Goal: Task Accomplishment & Management: Use online tool/utility

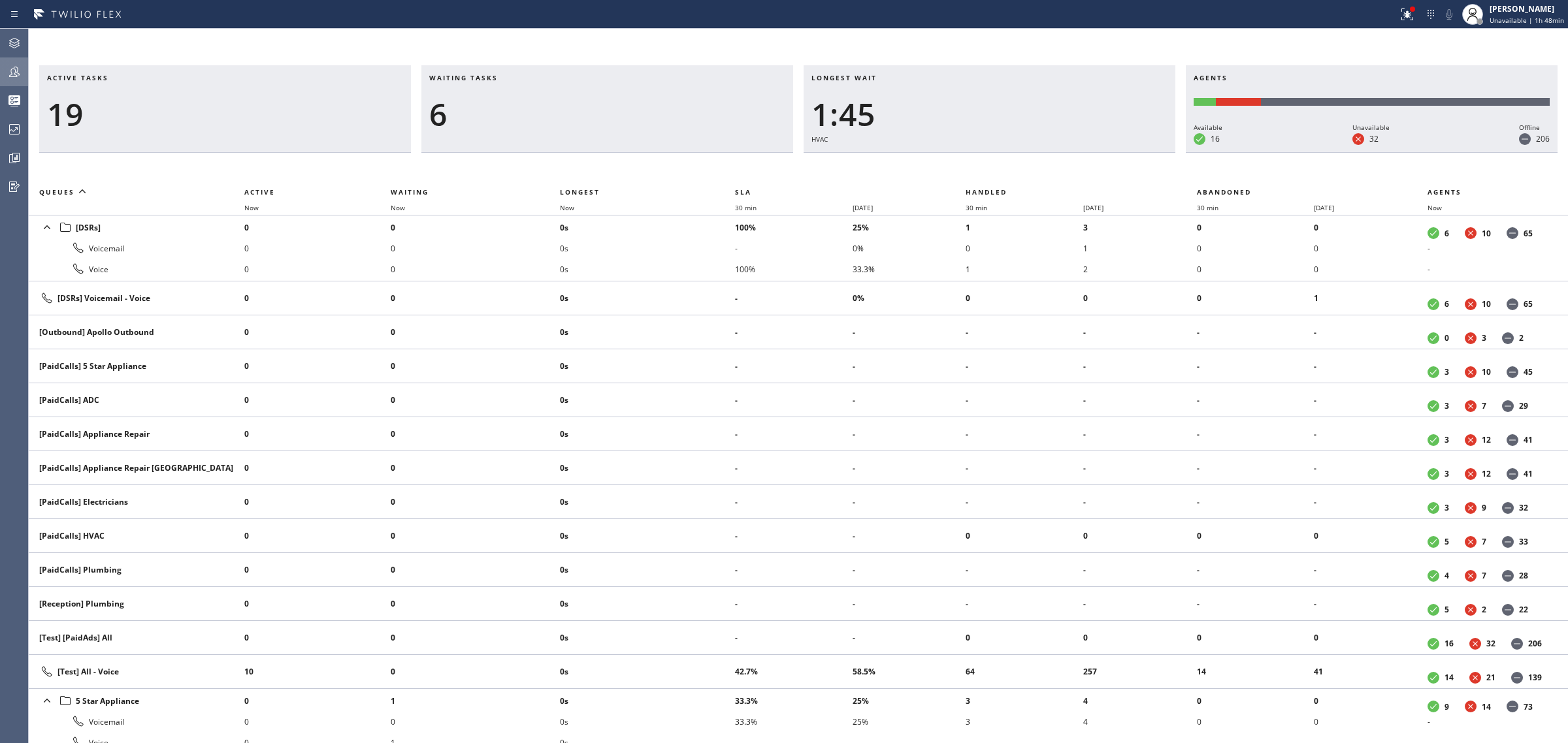
click at [20, 79] on icon at bounding box center [14, 72] width 15 height 15
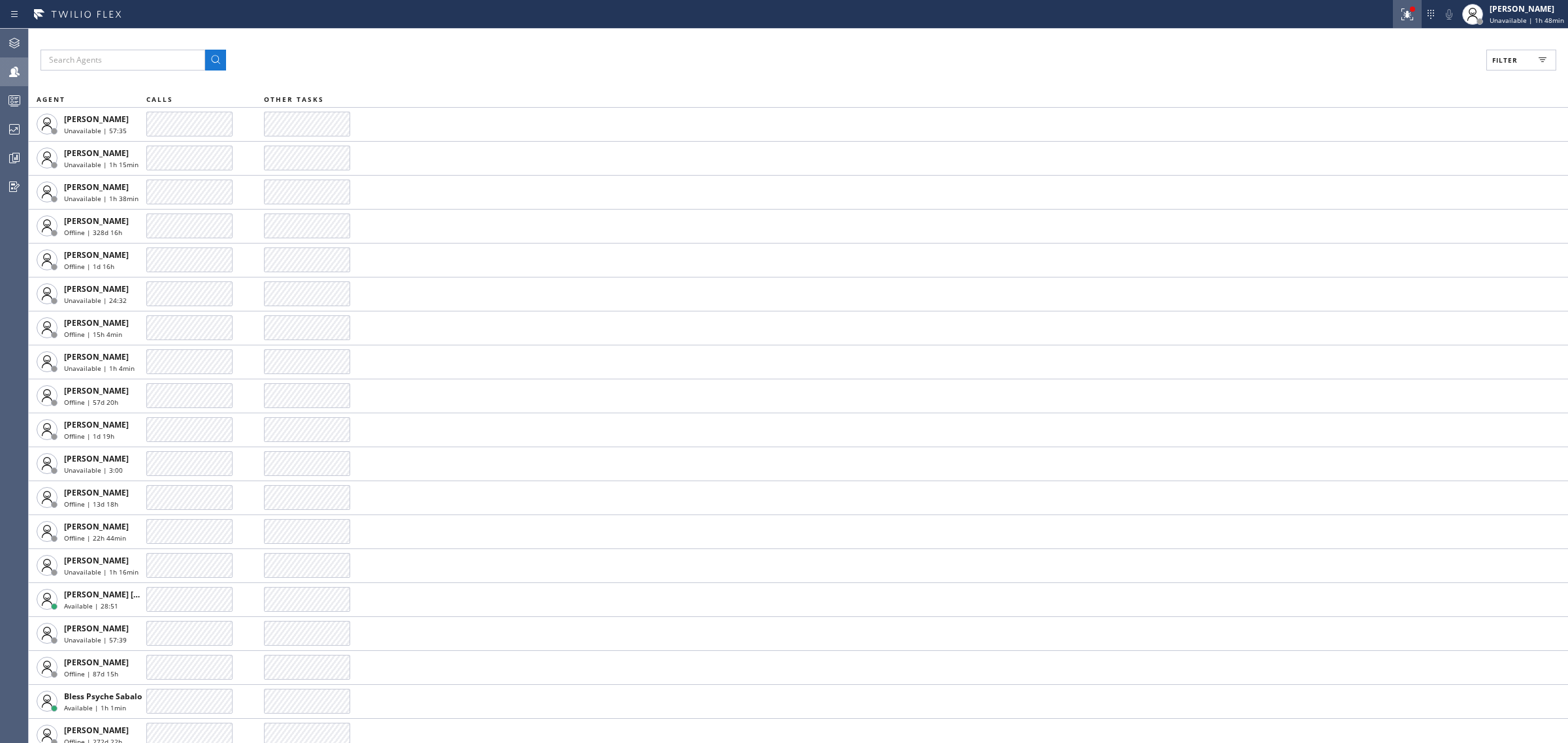
click at [1400, 15] on icon at bounding box center [1408, 14] width 15 height 15
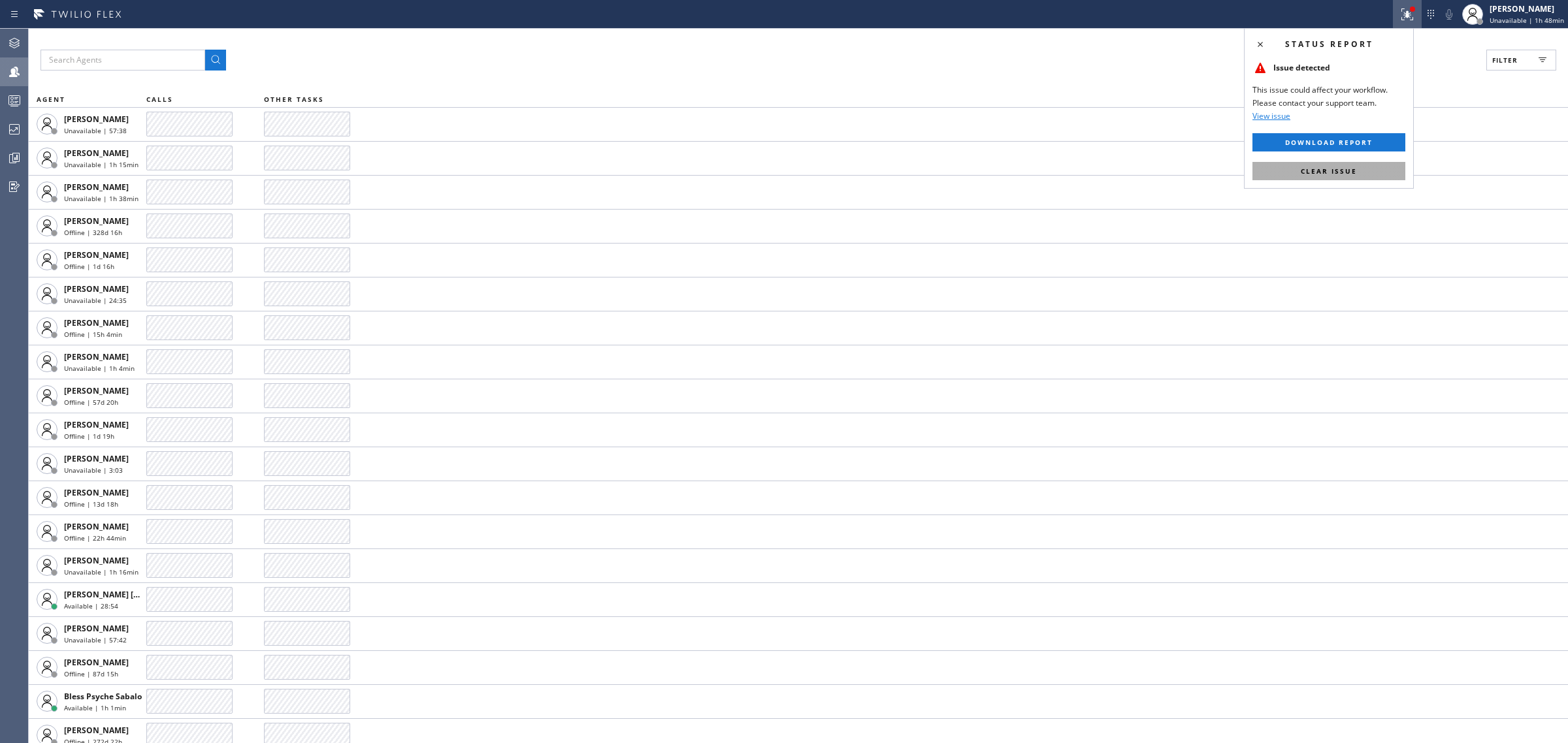
click at [1384, 178] on button "Clear issue" at bounding box center [1328, 171] width 153 height 18
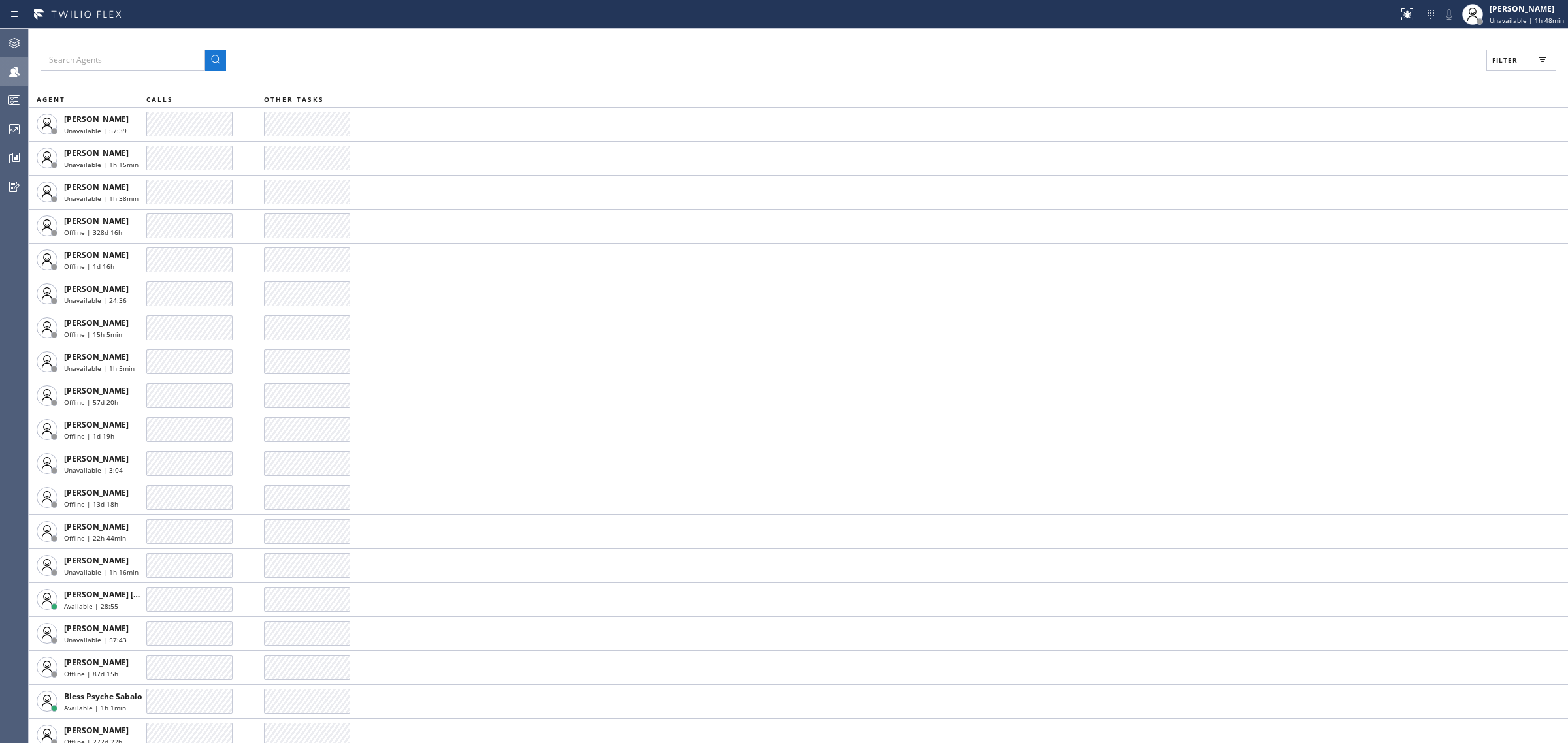
click at [1517, 67] on button "Filter" at bounding box center [1521, 60] width 70 height 21
click at [1426, 156] on label "Available" at bounding box center [1471, 155] width 172 height 12
click at [1386, 156] on input "Available" at bounding box center [1378, 154] width 15 height 15
checkbox input "true"
click at [1494, 70] on span "Apply" at bounding box center [1488, 75] width 27 height 10
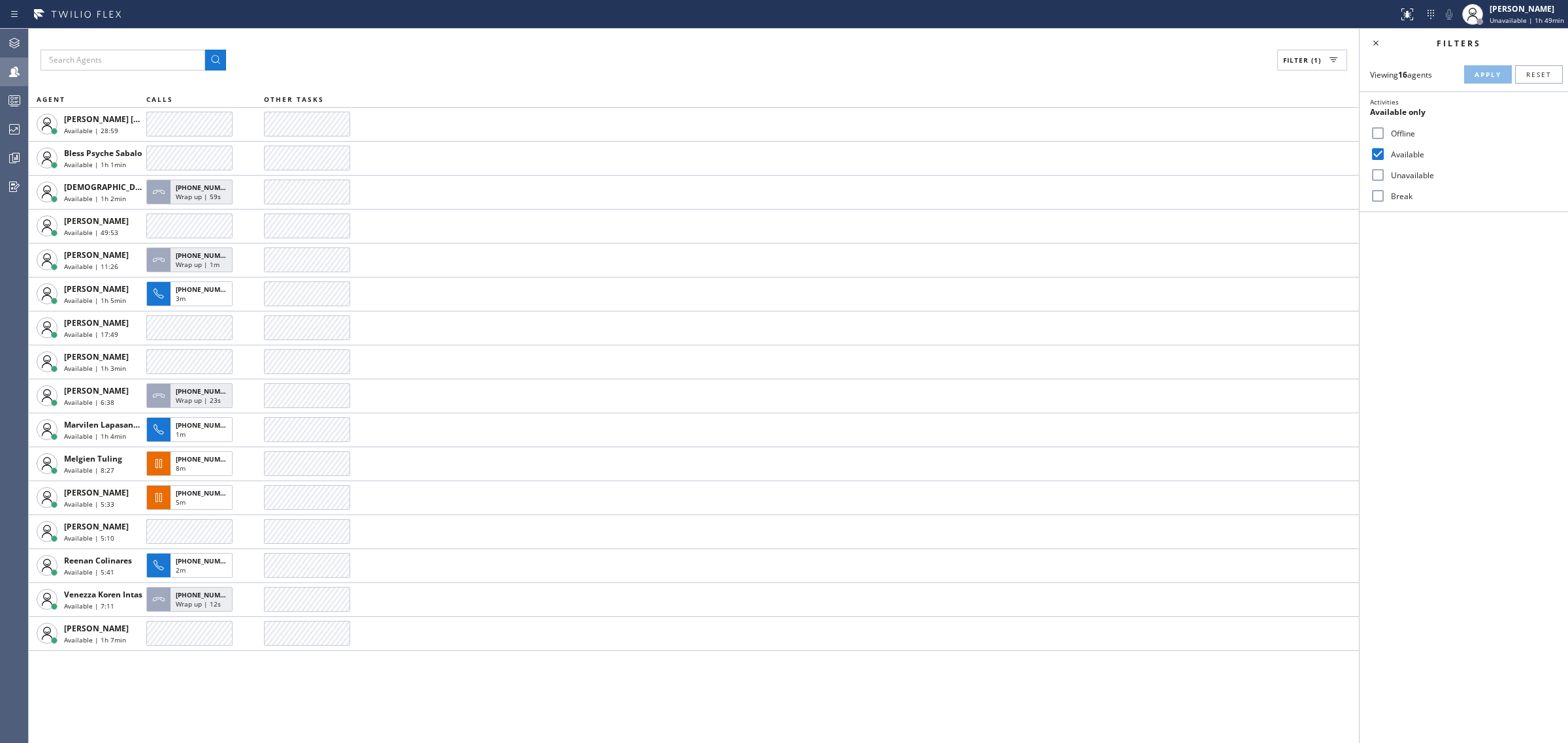
click at [1350, 79] on div "Filter (1) AGENT CALLS OTHER TASKS [PERSON_NAME] [PERSON_NAME] Available | 28:5…" at bounding box center [693, 386] width 1330 height 714
click at [1384, 39] on div at bounding box center [1375, 43] width 18 height 15
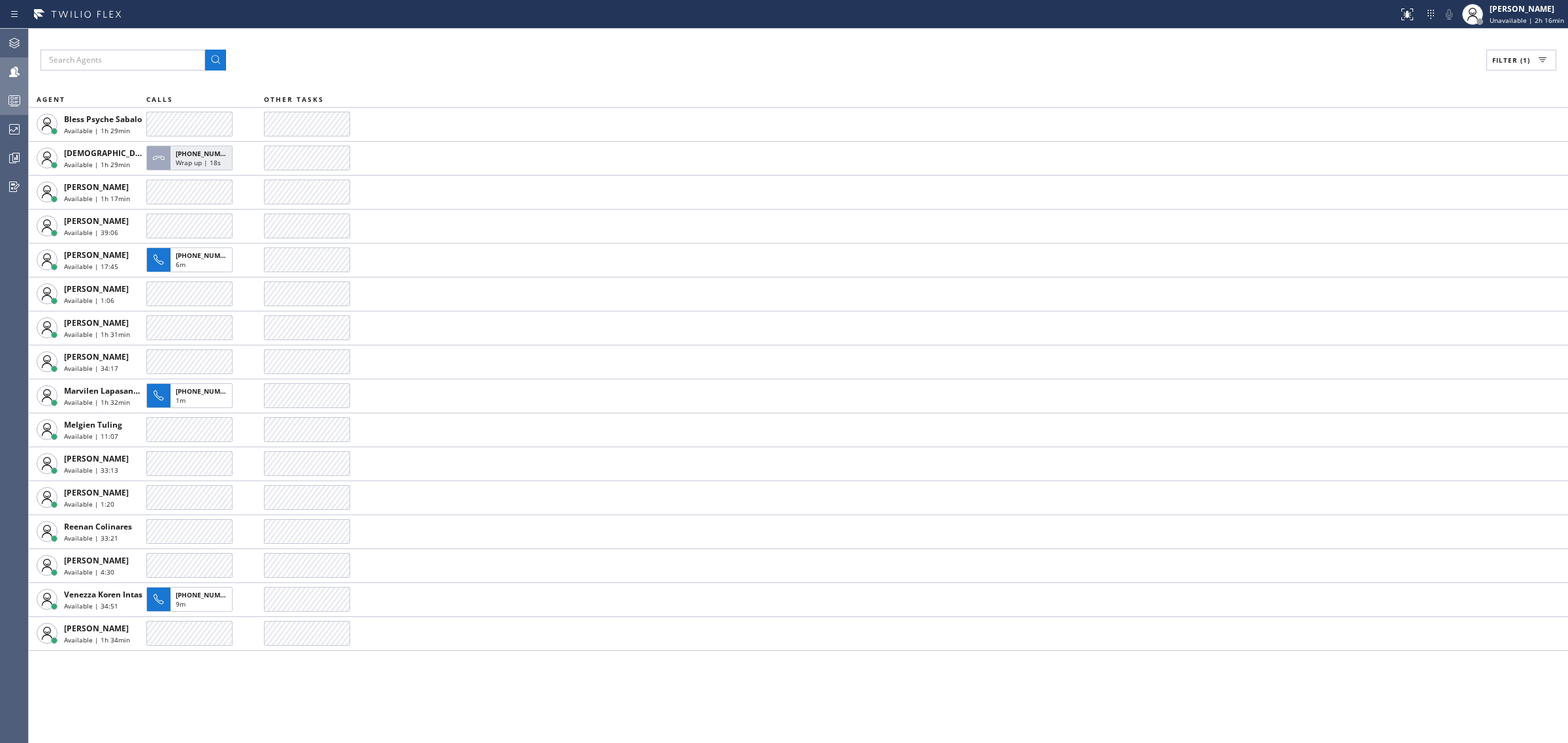
click at [7, 103] on icon at bounding box center [14, 101] width 15 height 15
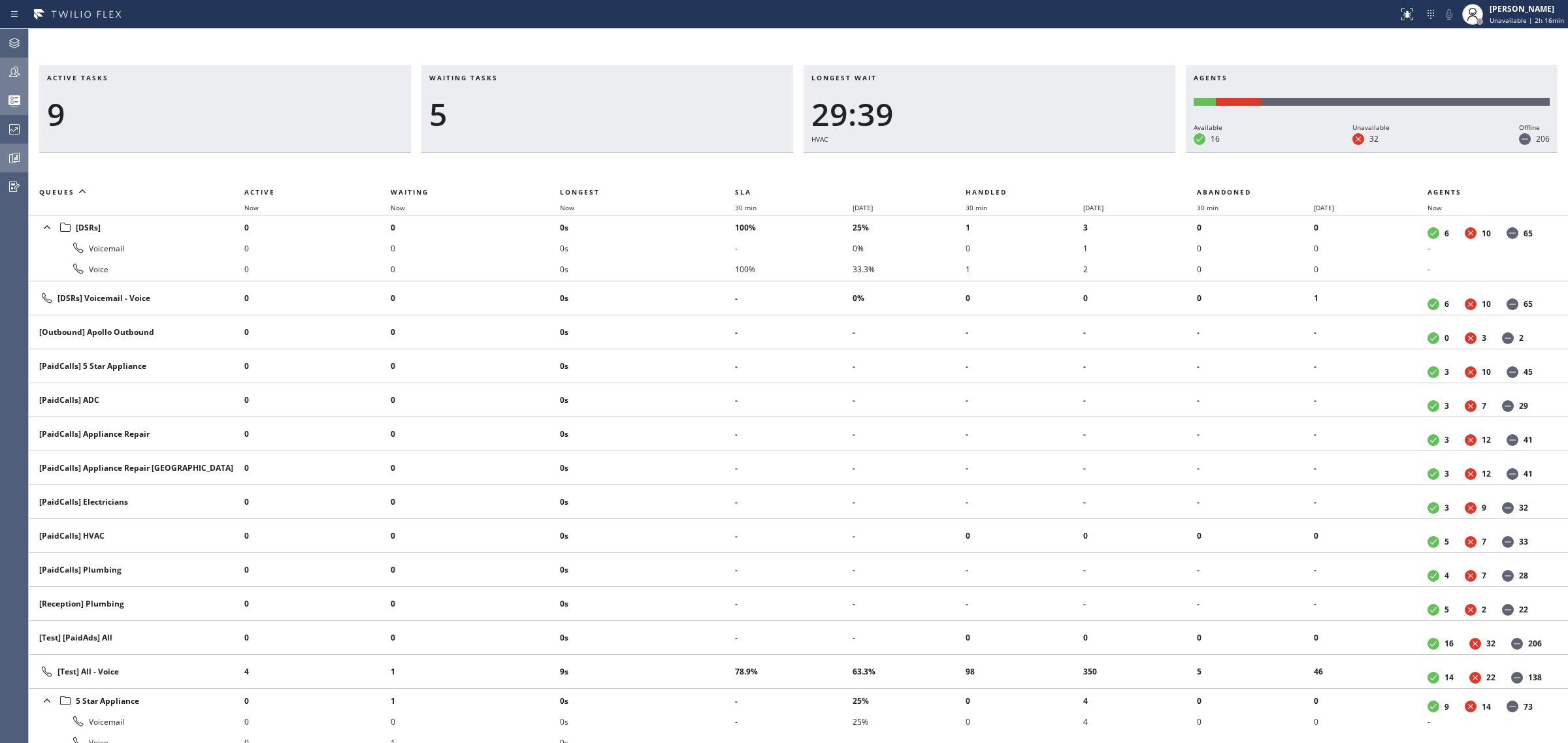
click at [7, 162] on icon at bounding box center [14, 158] width 15 height 15
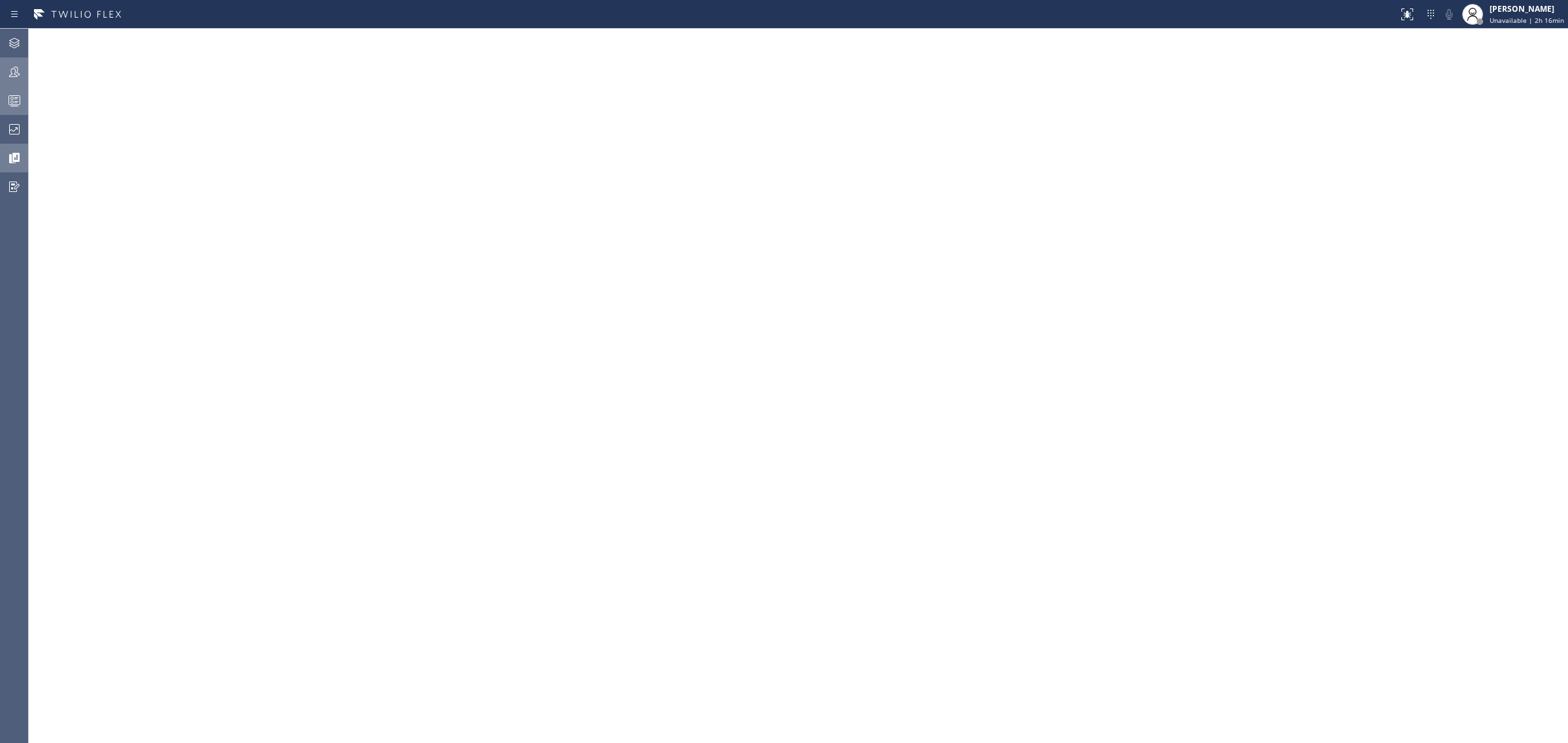
click at [19, 80] on div at bounding box center [14, 71] width 29 height 26
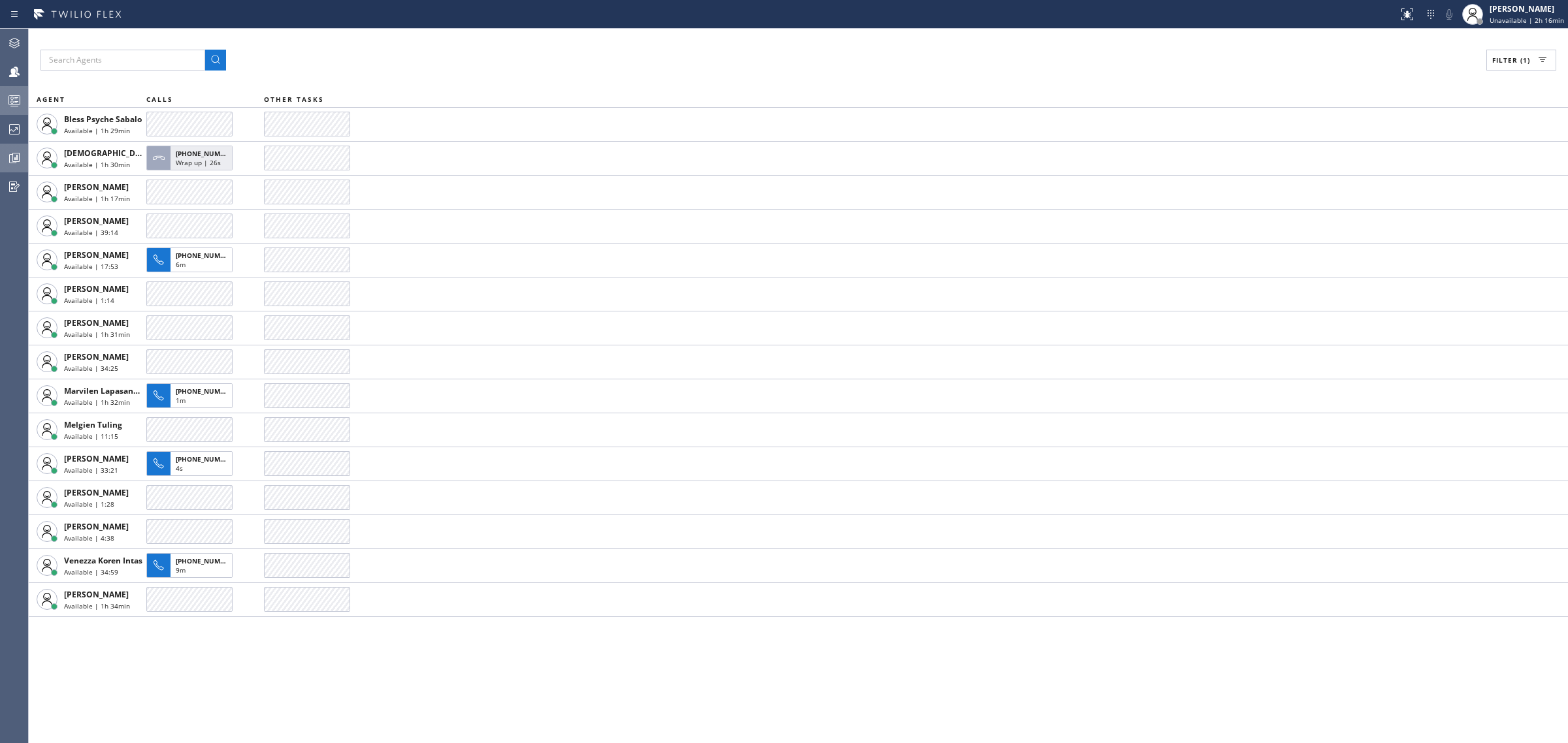
click at [19, 89] on div at bounding box center [14, 100] width 29 height 26
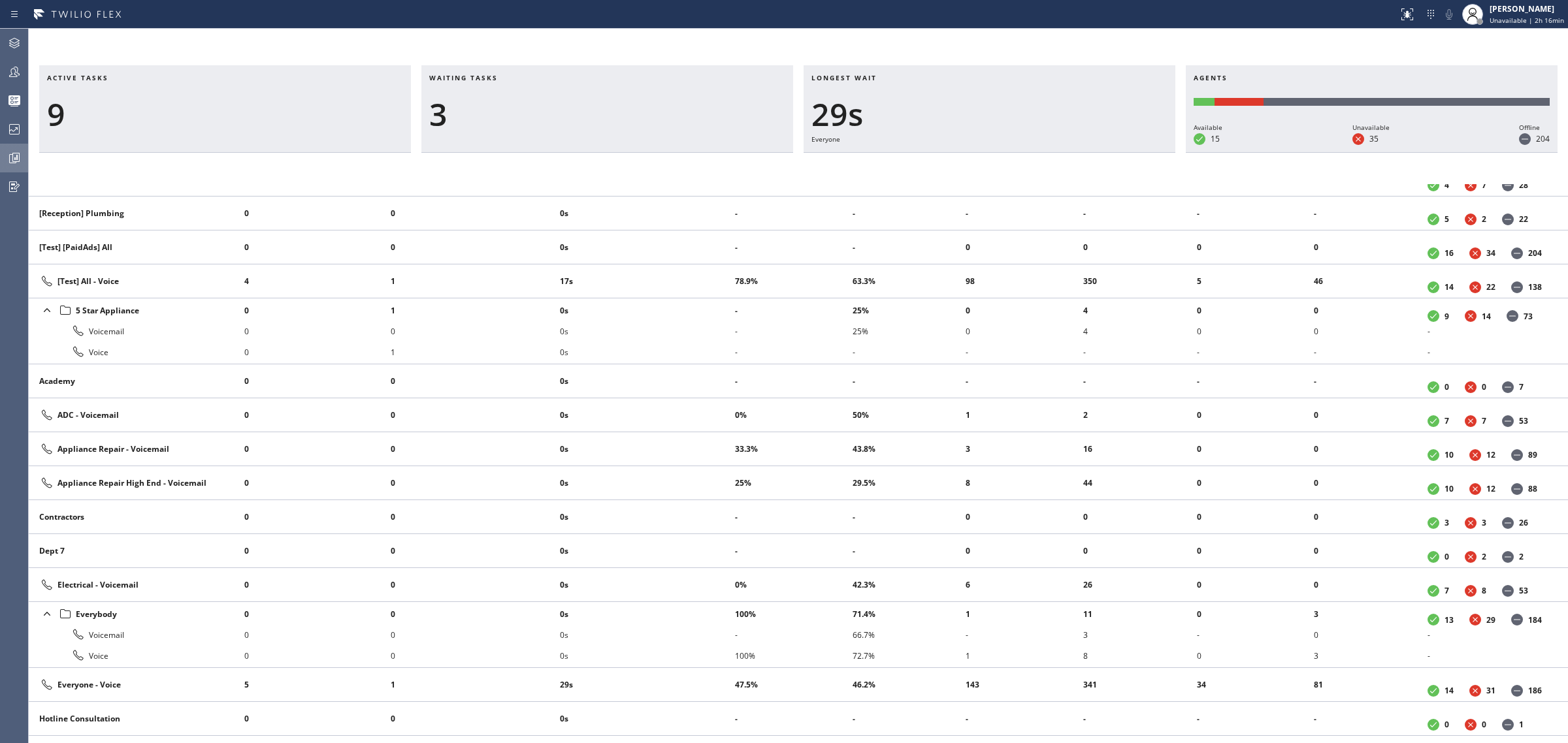
scroll to position [553, 0]
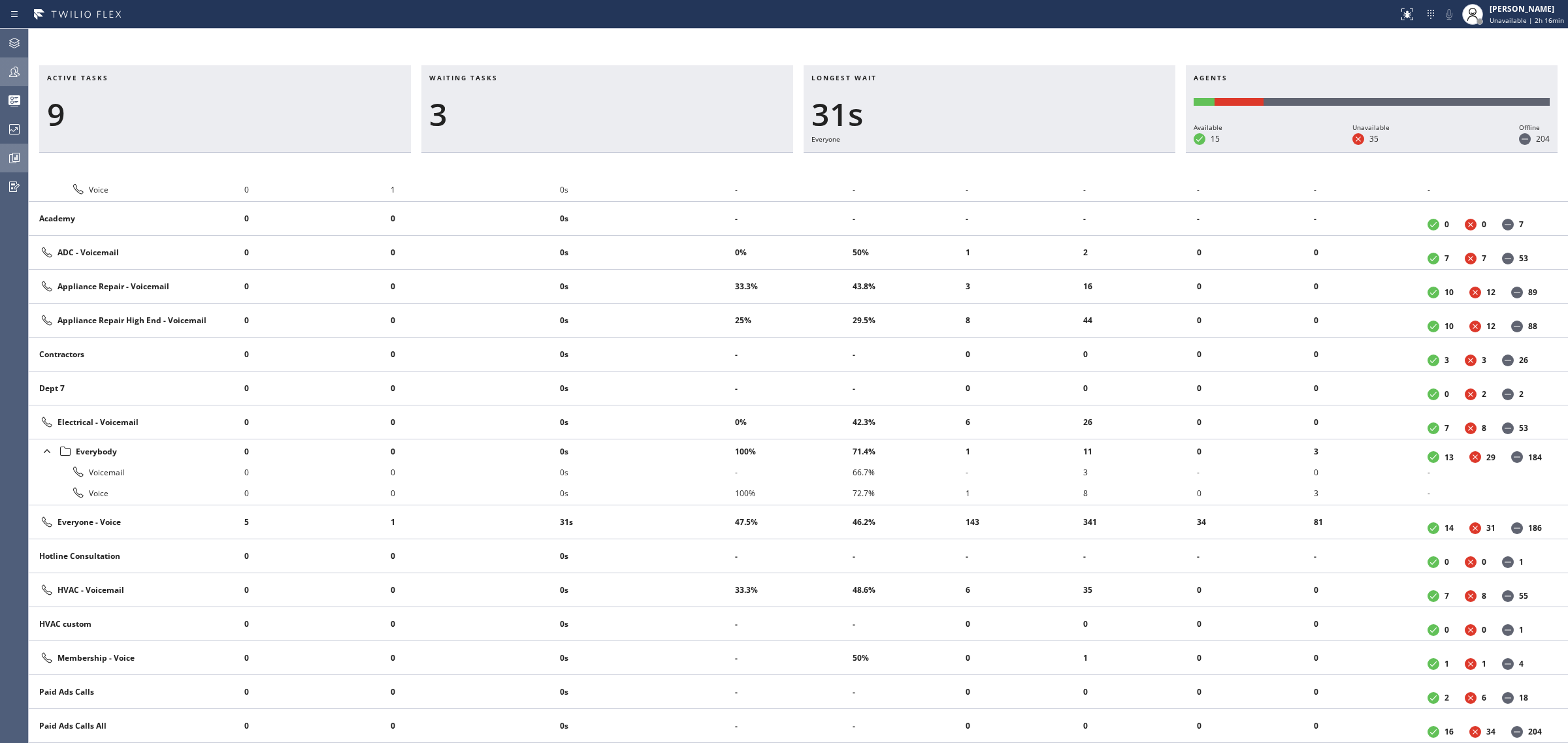
click at [15, 80] on div at bounding box center [14, 71] width 29 height 26
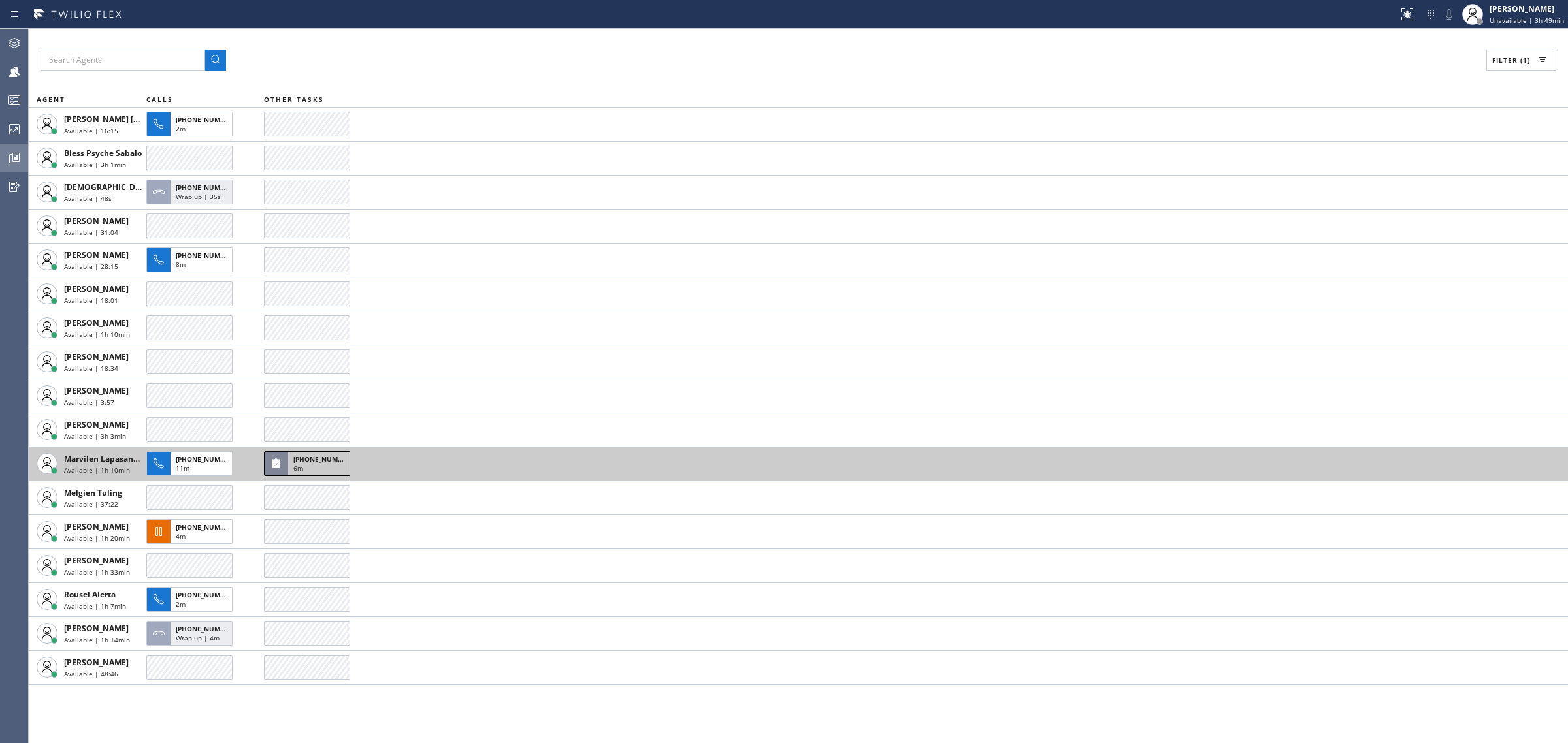
click at [325, 455] on span "[PHONE_NUMBER]" at bounding box center [324, 460] width 60 height 10
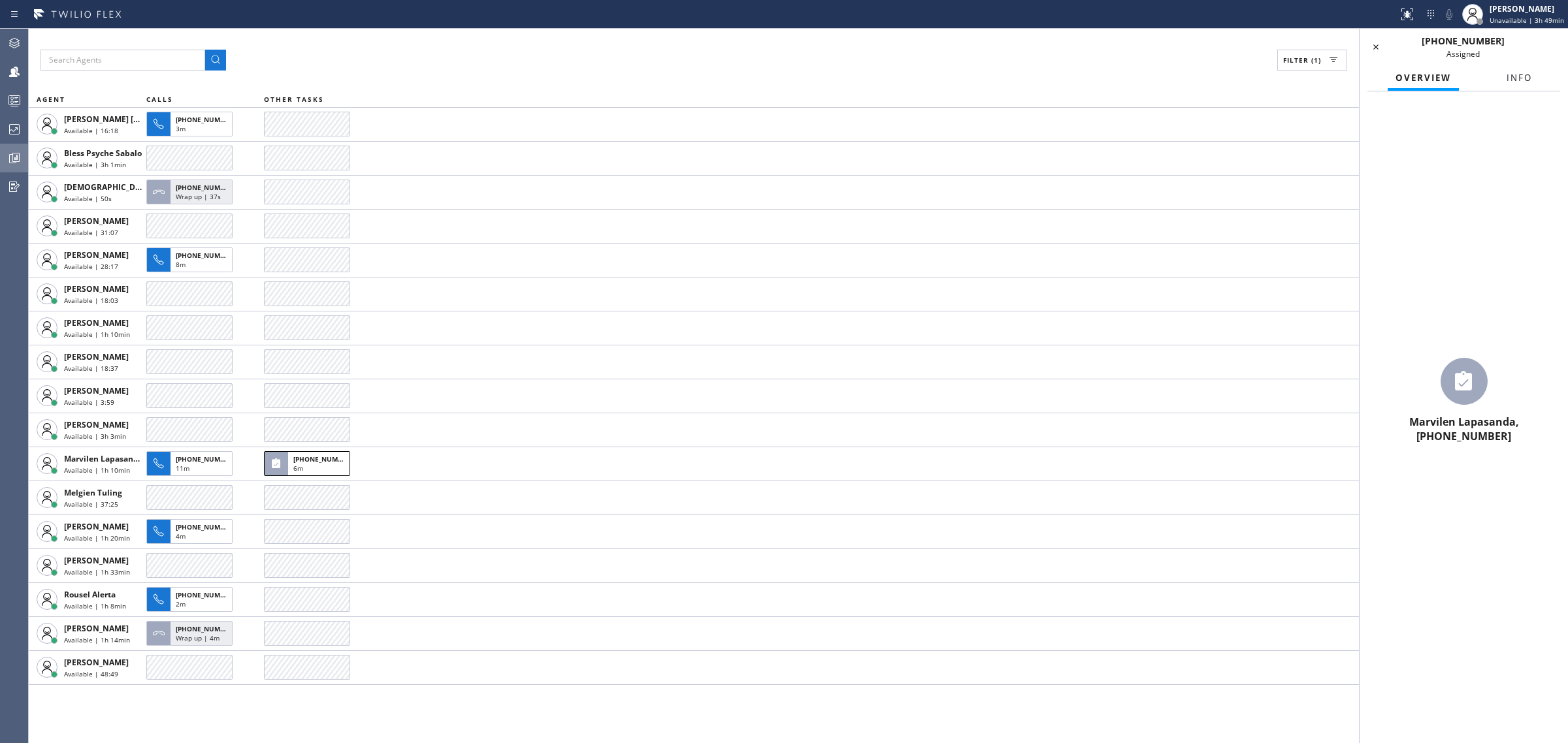
click at [1527, 81] on span "Info" at bounding box center [1519, 78] width 26 height 12
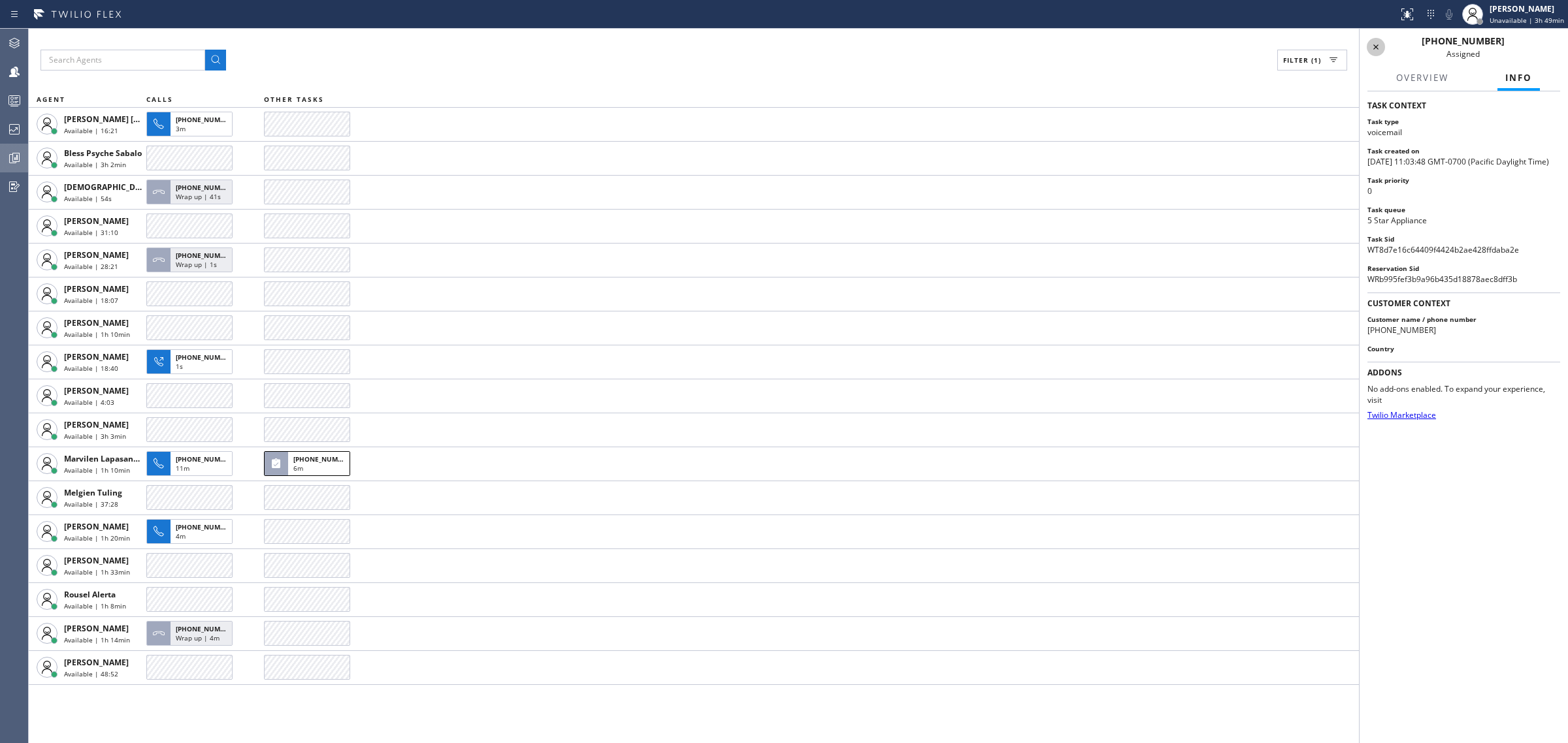
click at [1375, 50] on icon at bounding box center [1376, 47] width 15 height 15
